Goal: Find specific page/section: Find specific page/section

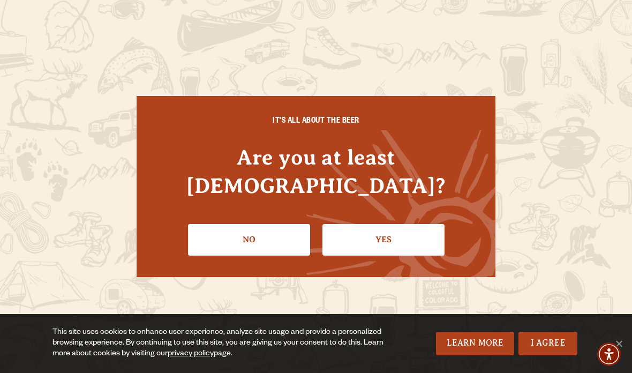
click at [395, 230] on link "Yes" at bounding box center [383, 239] width 122 height 31
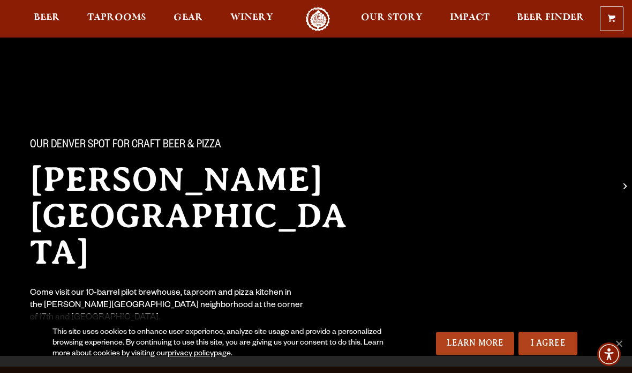
click at [132, 19] on span "Taprooms" at bounding box center [116, 17] width 59 height 9
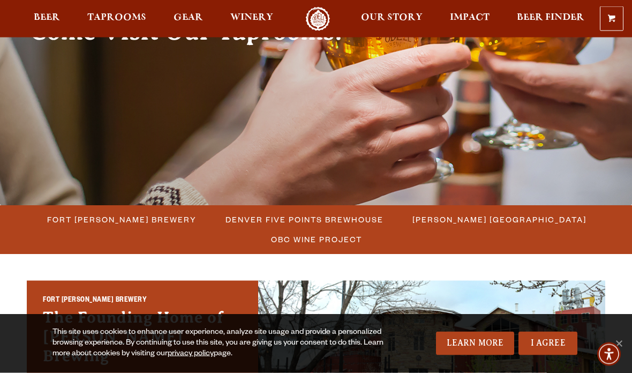
scroll to position [147, 0]
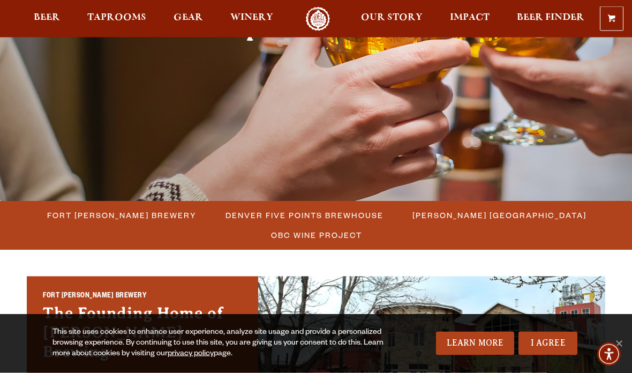
click at [528, 213] on span "[PERSON_NAME] [GEOGRAPHIC_DATA]" at bounding box center [499, 216] width 174 height 16
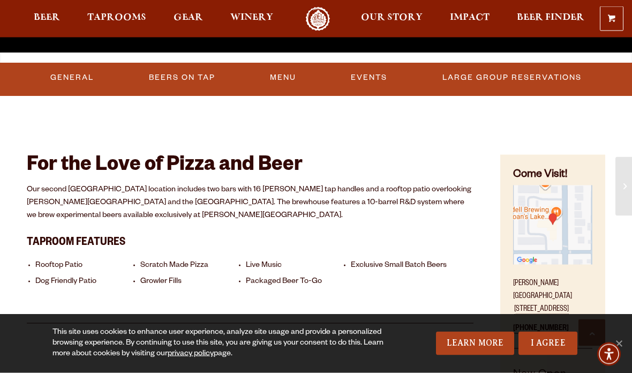
scroll to position [304, 0]
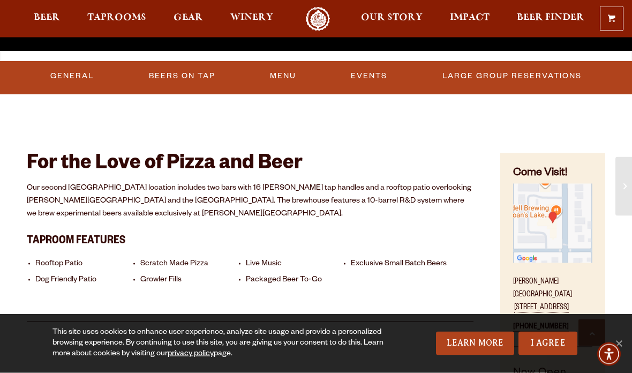
click at [198, 78] on link "Beers On Tap" at bounding box center [182, 76] width 75 height 25
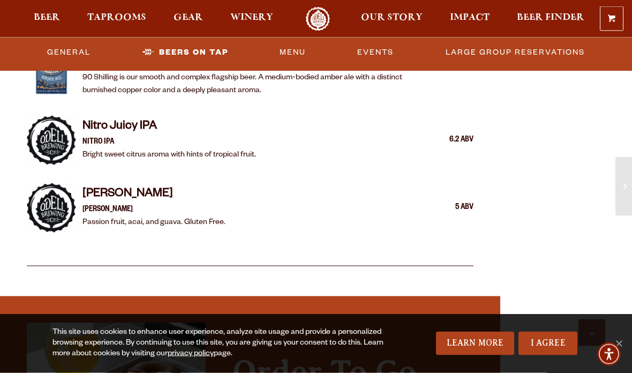
scroll to position [1650, 0]
